Goal: Information Seeking & Learning: Find specific fact

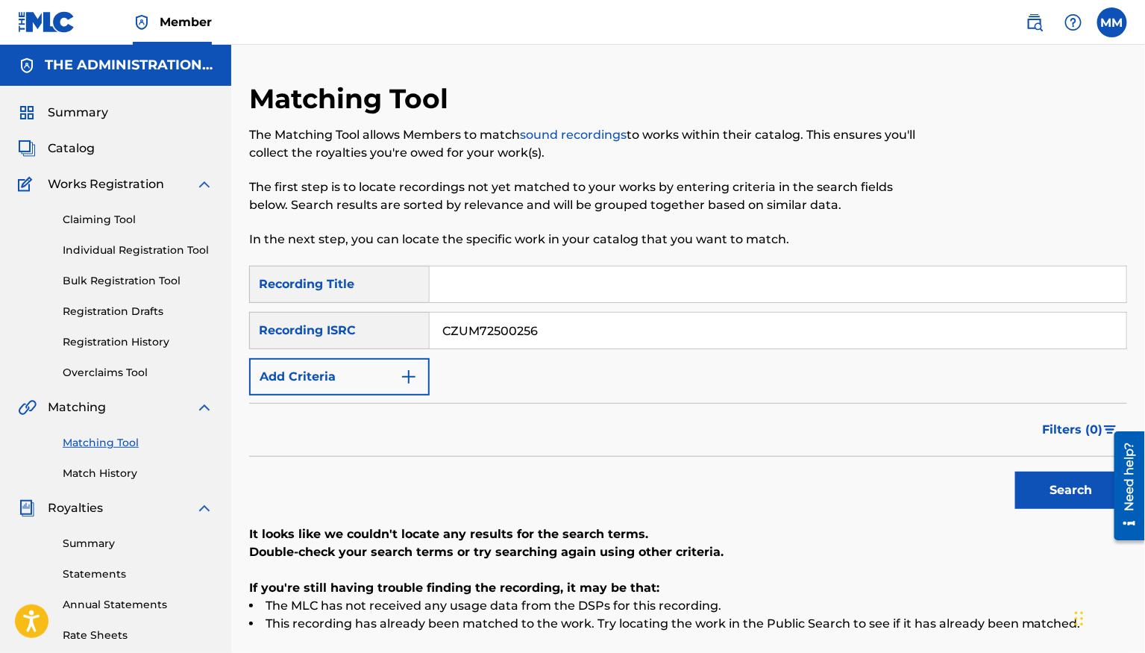
click at [474, 233] on p "In the next step, you can locate the specific work in your catalog that you wan…" at bounding box center [587, 240] width 676 height 18
click at [374, 287] on div "Recording Title" at bounding box center [339, 284] width 181 height 37
click at [94, 151] on span "Catalog" at bounding box center [71, 148] width 47 height 18
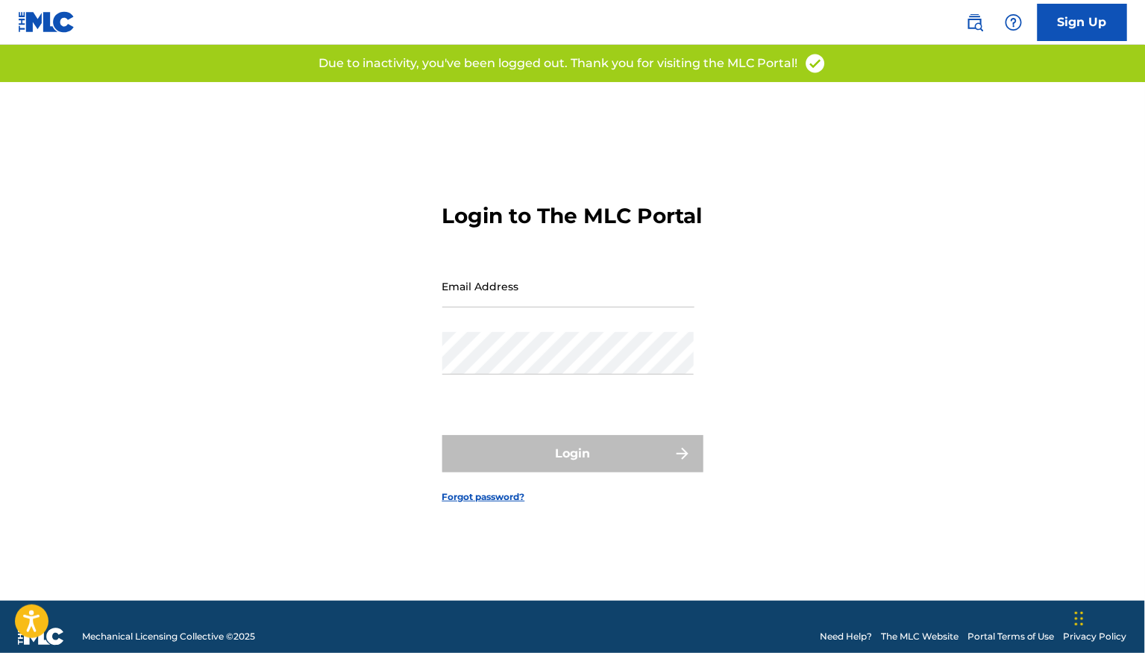
click at [973, 23] on img at bounding box center [975, 22] width 18 height 18
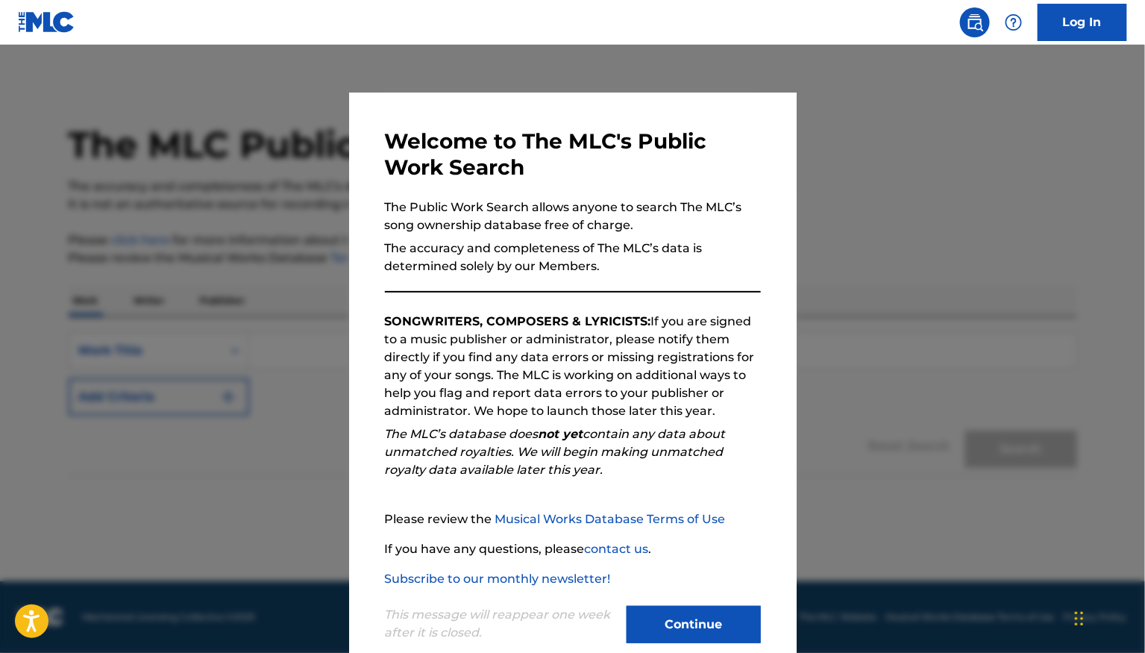
click at [683, 610] on button "Continue" at bounding box center [694, 624] width 134 height 37
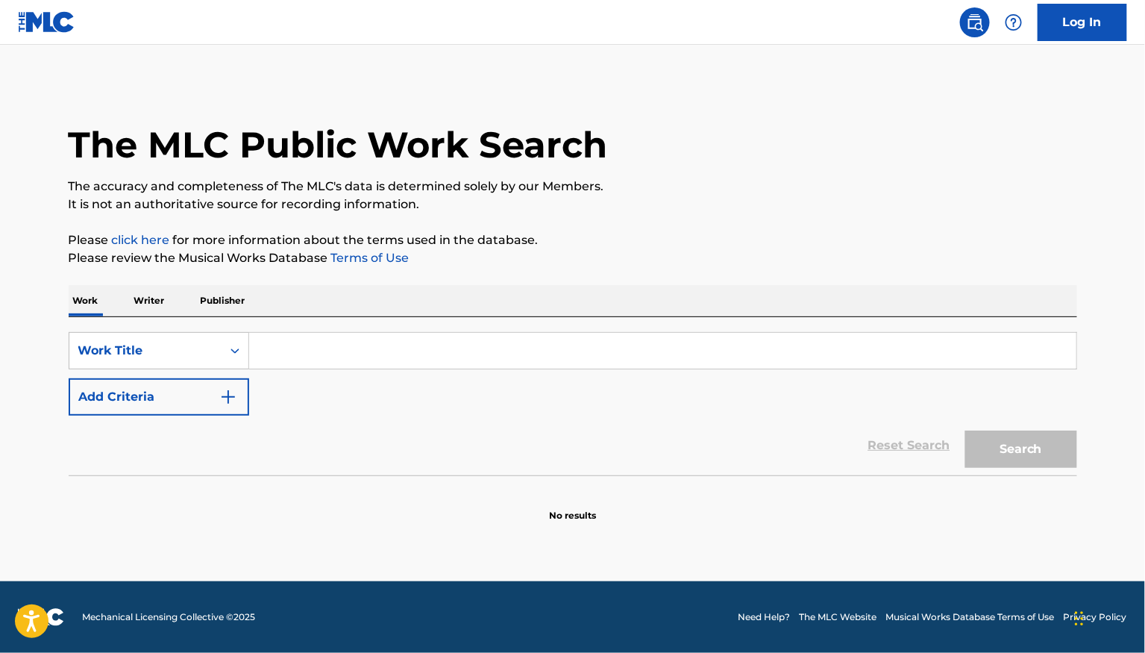
click at [347, 348] on input "Search Form" at bounding box center [662, 351] width 827 height 36
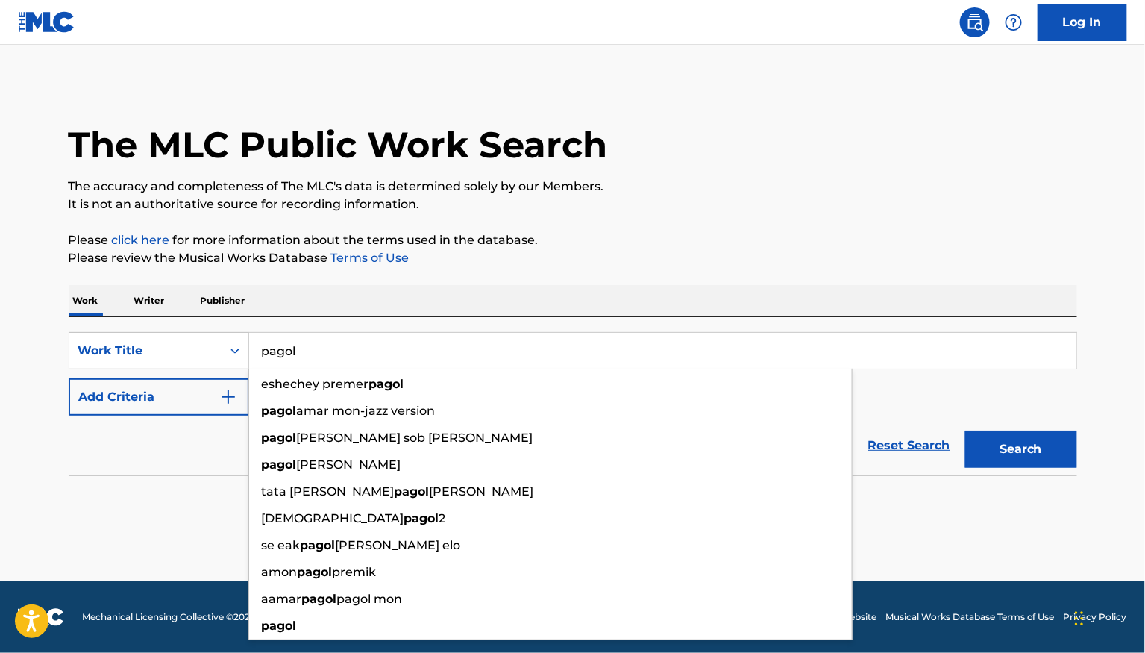
type input "pagol"
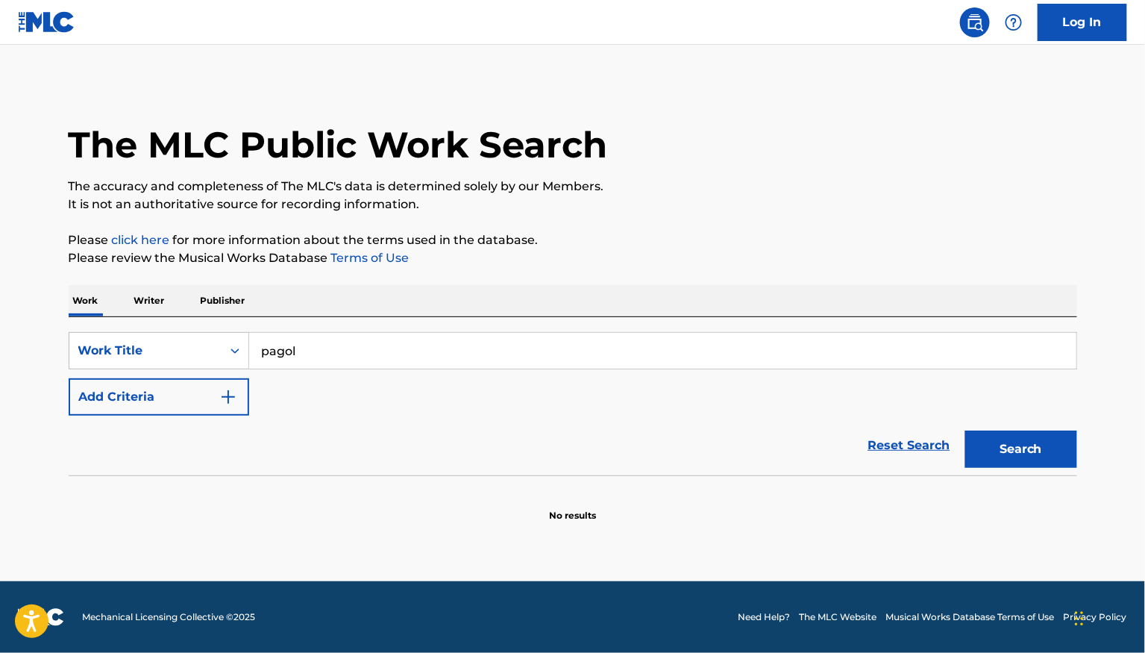
click at [170, 481] on section at bounding box center [573, 479] width 1009 height 8
click at [174, 405] on button "Add Criteria" at bounding box center [159, 396] width 181 height 37
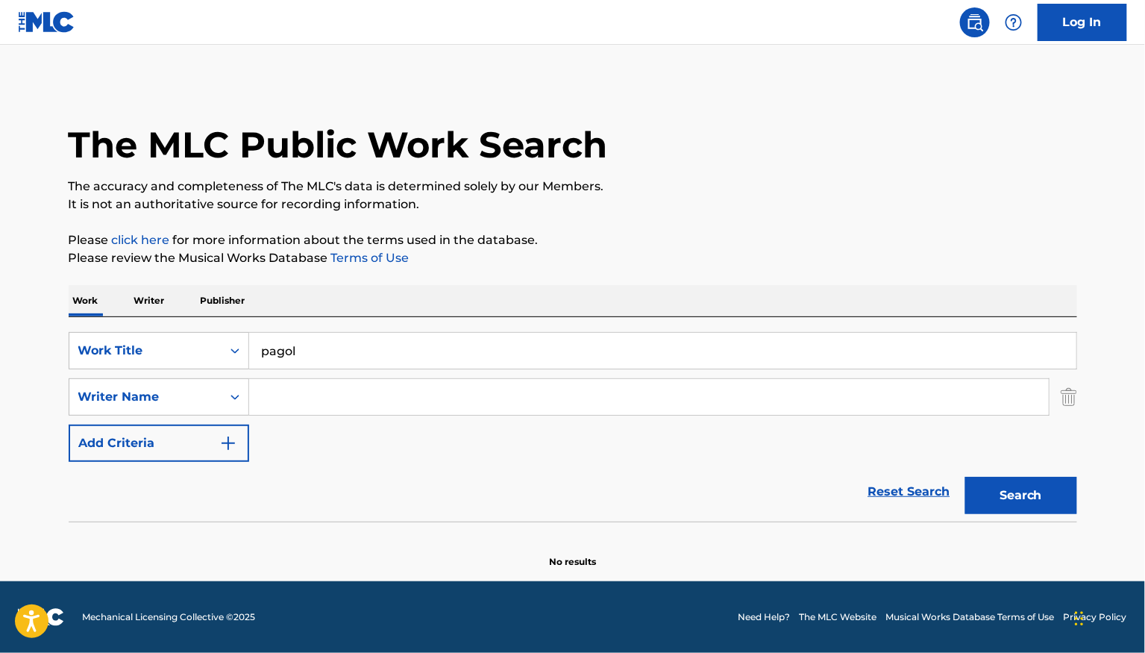
click at [316, 395] on input "Search Form" at bounding box center [649, 397] width 800 height 36
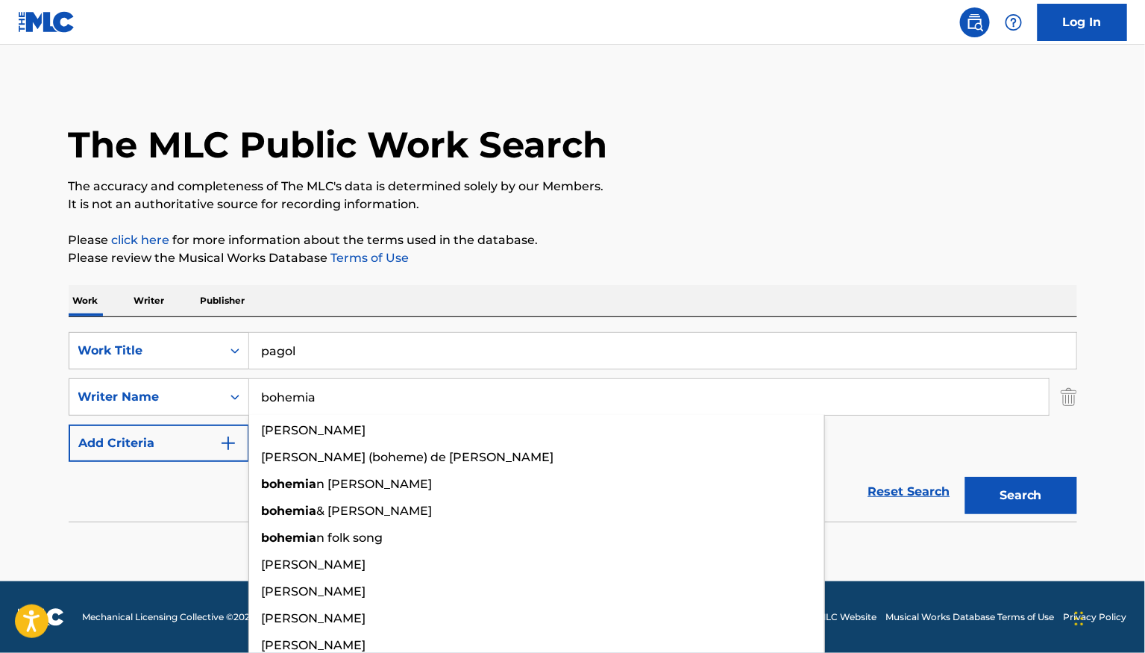
click at [965, 477] on button "Search" at bounding box center [1021, 495] width 112 height 37
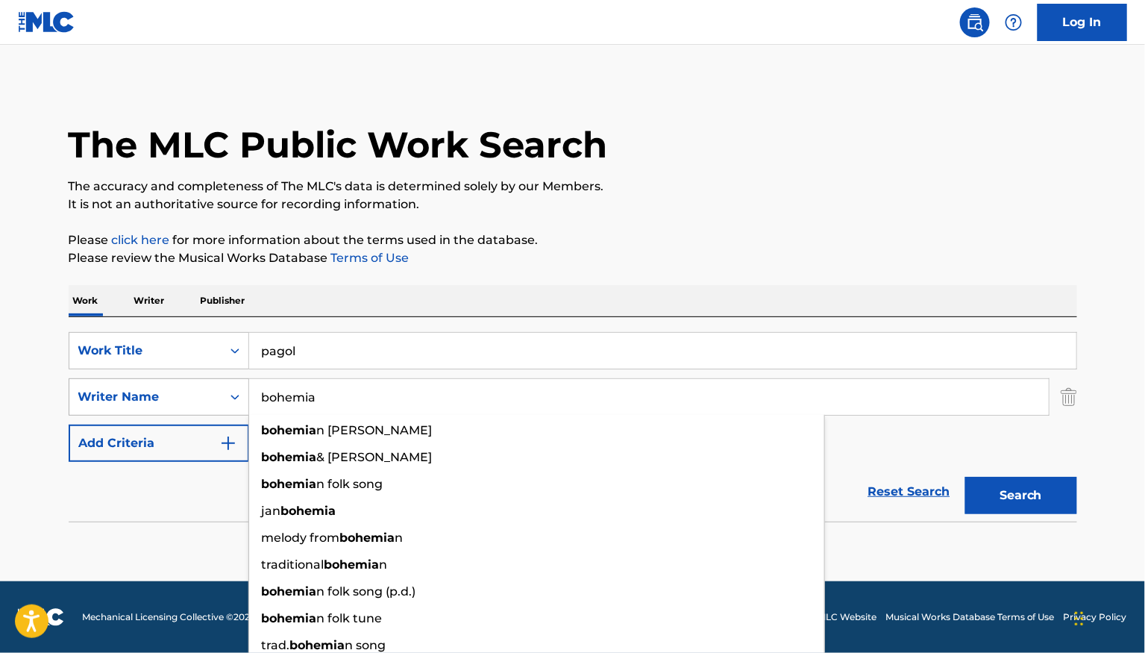
drag, startPoint x: 333, startPoint y: 394, endPoint x: 169, endPoint y: 394, distance: 164.1
click at [171, 394] on div "SearchWithCriteria75019f29-f477-4166-8248-7a1197eaa626 Writer Name bohemia bohe…" at bounding box center [573, 396] width 1009 height 37
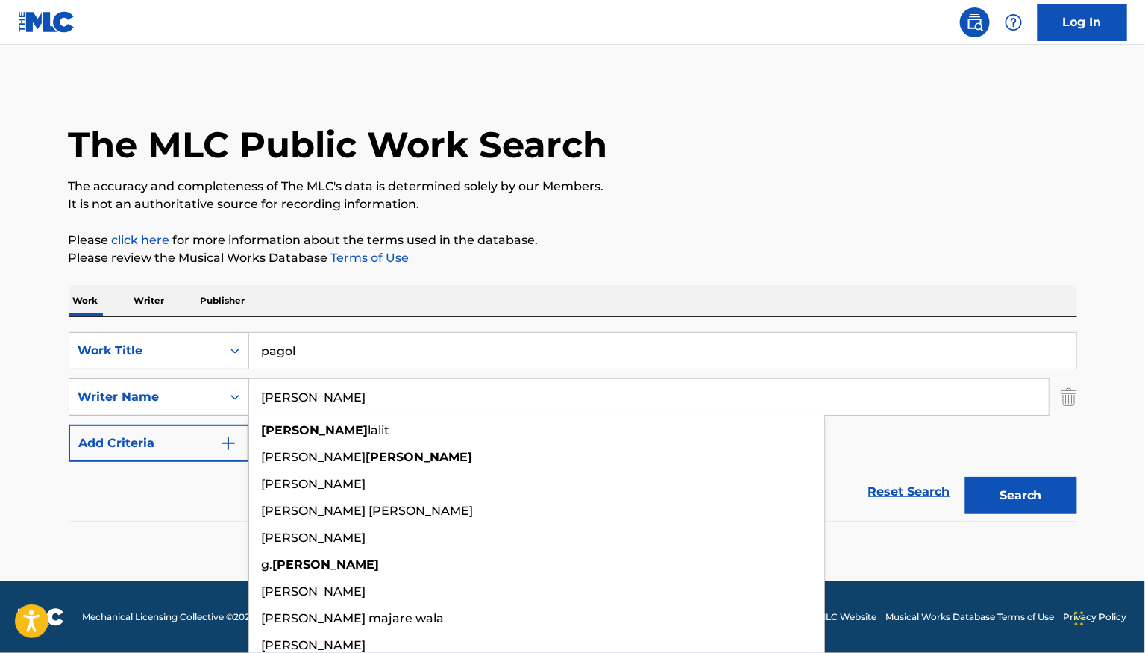
type input "[PERSON_NAME]"
click at [965, 477] on button "Search" at bounding box center [1021, 495] width 112 height 37
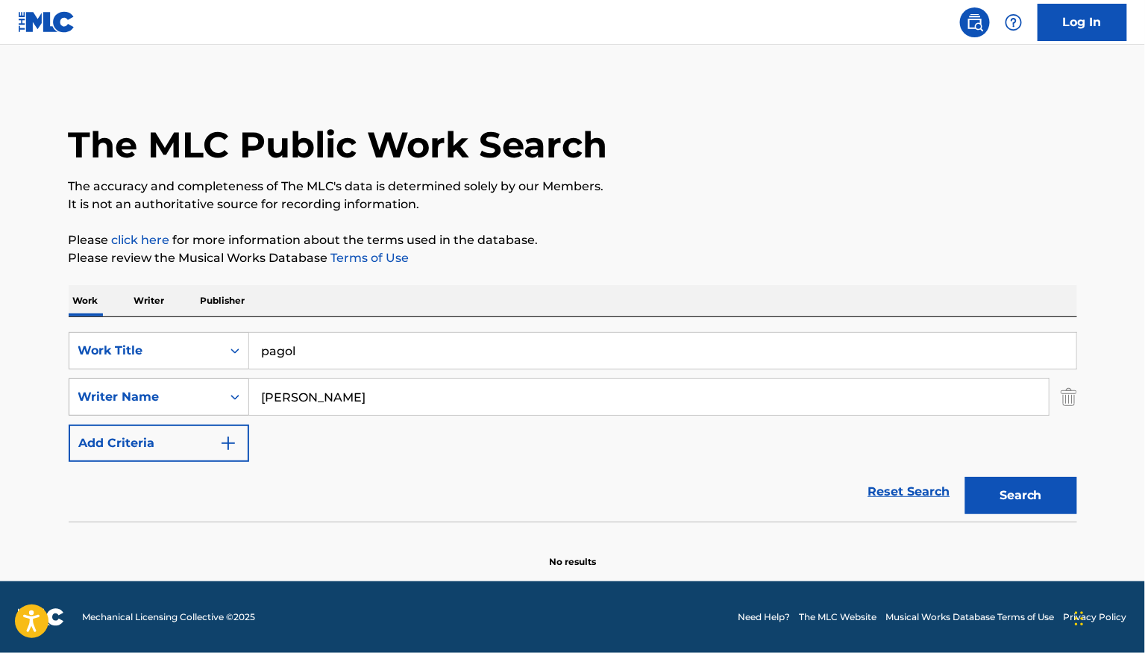
drag, startPoint x: 288, startPoint y: 395, endPoint x: 108, endPoint y: 395, distance: 179.8
click at [124, 395] on div "SearchWithCriteria75019f29-f477-4166-8248-7a1197eaa626 Writer Name [PERSON_NAME]" at bounding box center [573, 396] width 1009 height 37
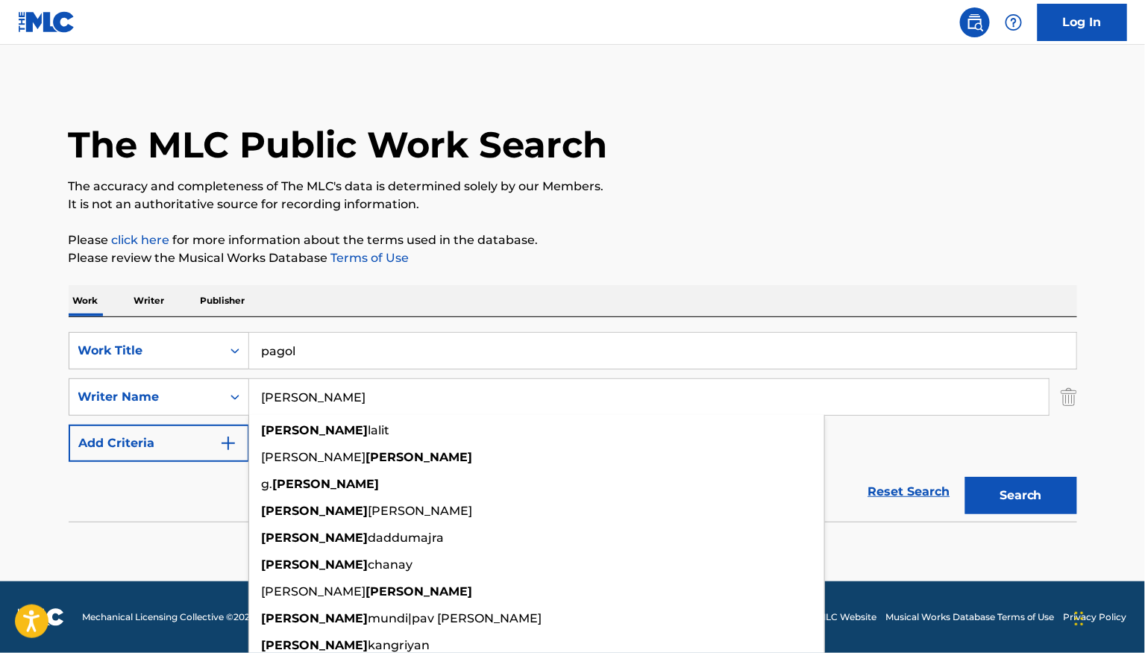
click at [557, 266] on p "Please review the Musical Works Database Terms of Use" at bounding box center [573, 258] width 1009 height 18
